Goal: Transaction & Acquisition: Purchase product/service

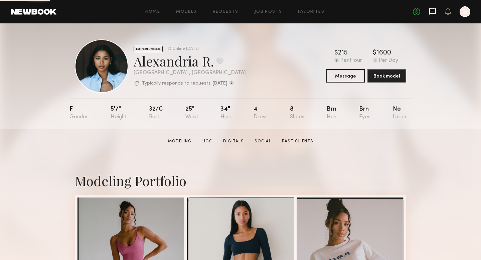
click at [434, 10] on icon at bounding box center [432, 11] width 7 height 7
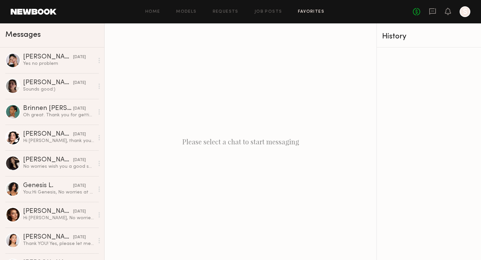
click at [316, 13] on link "Favorites" at bounding box center [311, 12] width 26 height 4
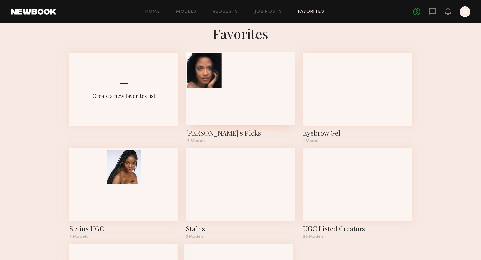
scroll to position [10, 0]
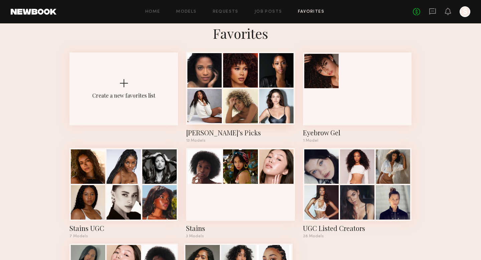
click at [260, 102] on div at bounding box center [276, 106] width 34 height 34
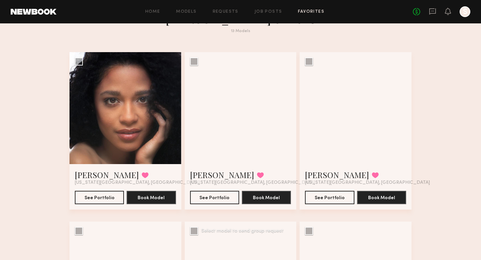
scroll to position [51, 0]
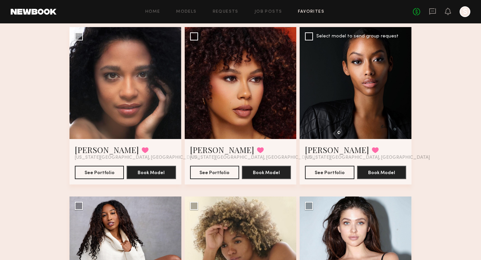
click at [341, 88] on div at bounding box center [356, 83] width 112 height 112
click at [325, 170] on button "See Portfolio" at bounding box center [329, 171] width 49 height 13
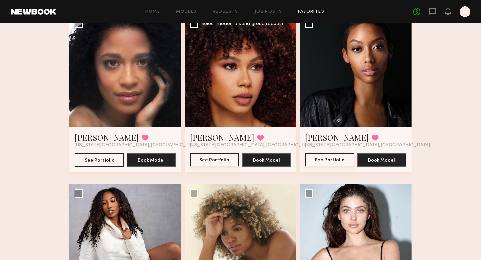
scroll to position [64, 0]
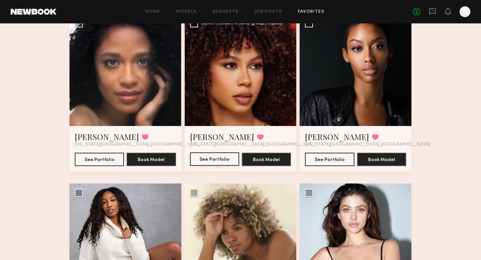
click at [224, 160] on button "See Portfolio" at bounding box center [214, 158] width 49 height 13
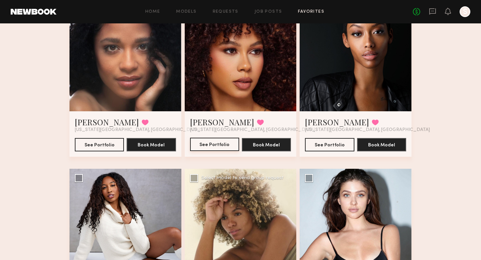
scroll to position [82, 0]
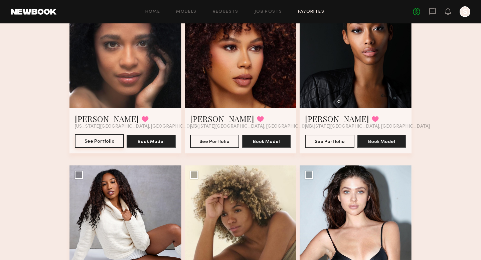
click at [107, 139] on button "See Portfolio" at bounding box center [99, 140] width 49 height 13
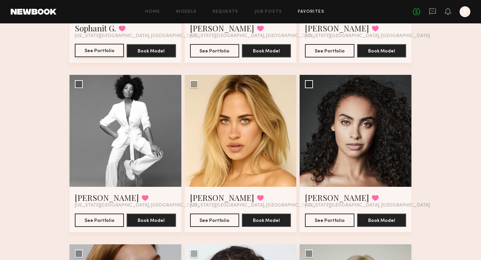
scroll to position [341, 0]
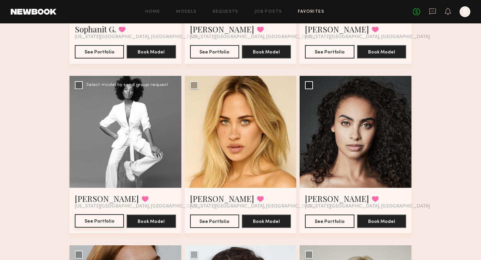
click at [95, 222] on button "See Portfolio" at bounding box center [99, 220] width 49 height 13
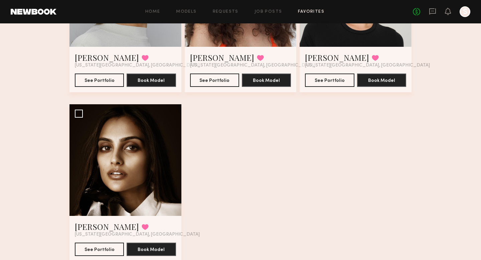
scroll to position [672, 0]
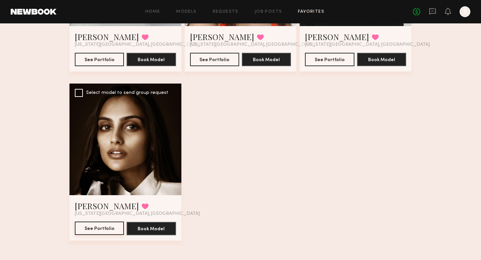
click at [105, 230] on button "See Portfolio" at bounding box center [99, 228] width 49 height 13
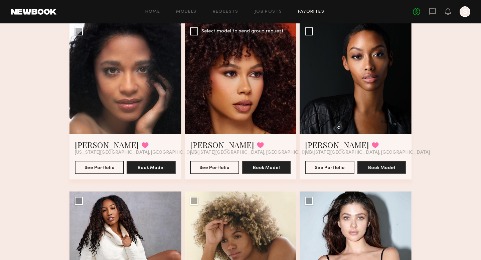
scroll to position [53, 0]
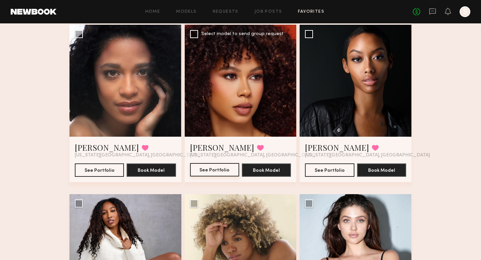
click at [222, 169] on button "See Portfolio" at bounding box center [214, 169] width 49 height 13
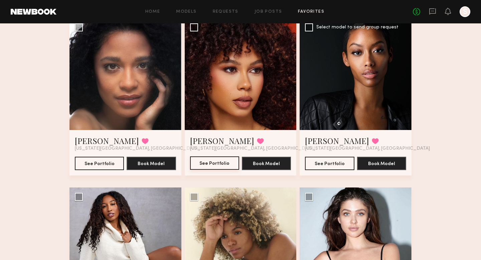
scroll to position [43, 0]
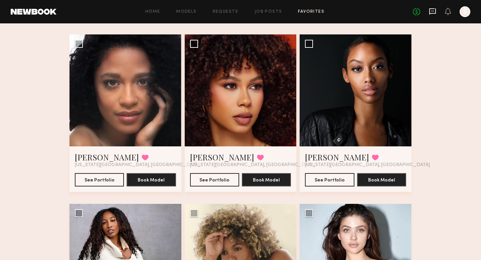
click at [431, 11] on icon at bounding box center [432, 11] width 7 height 7
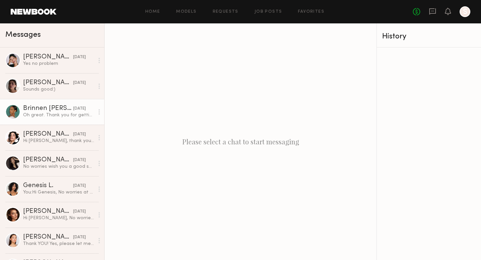
click at [46, 110] on div "Brinnen T." at bounding box center [48, 108] width 50 height 7
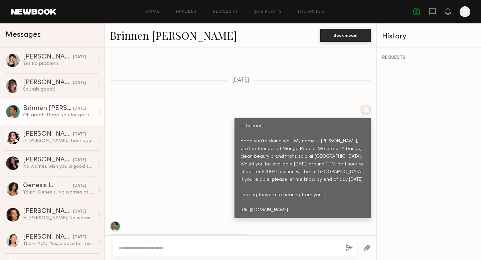
scroll to position [203, 0]
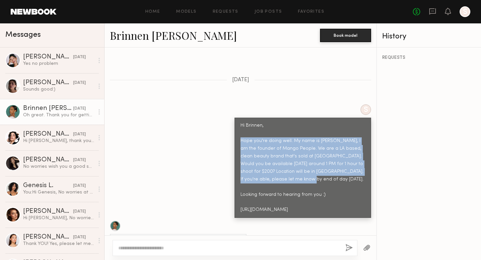
drag, startPoint x: 240, startPoint y: 127, endPoint x: 320, endPoint y: 169, distance: 90.2
click at [320, 169] on div "Hi Brinnen, Hope you're doing well. My name is Sravya, I am the founder of Mang…" at bounding box center [303, 168] width 137 height 100
copy div "Hope you're doing well. My name is Sravya, I am the founder of Mango People. We…"
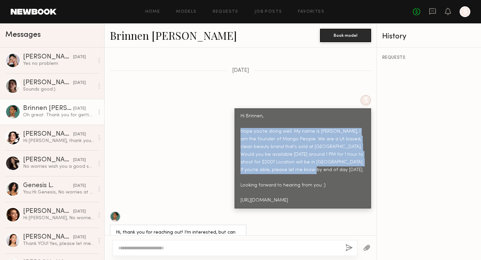
copy div "Hope you're doing well. My name is Sravya, I am the founder of Mango People. We…"
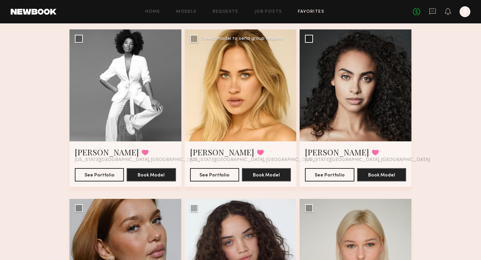
scroll to position [404, 0]
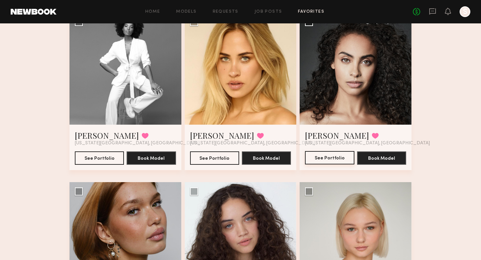
click at [331, 156] on button "See Portfolio" at bounding box center [329, 157] width 49 height 13
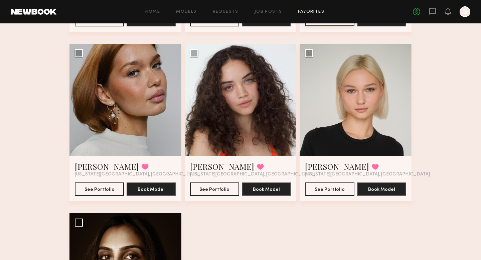
scroll to position [547, 0]
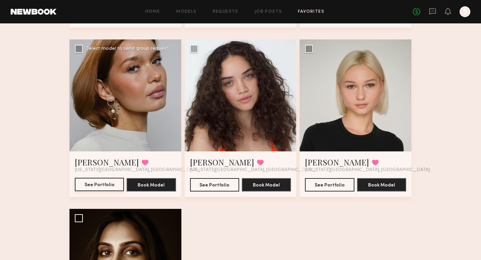
click at [111, 184] on button "See Portfolio" at bounding box center [99, 184] width 49 height 13
click at [225, 187] on button "See Portfolio" at bounding box center [214, 184] width 49 height 13
